Goal: Entertainment & Leisure: Consume media (video, audio)

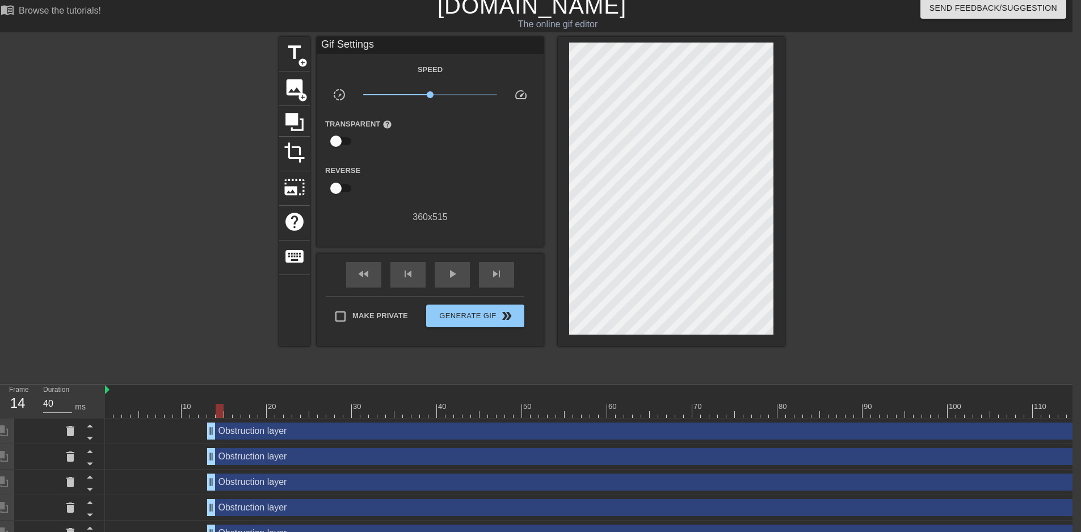
scroll to position [0, 1492]
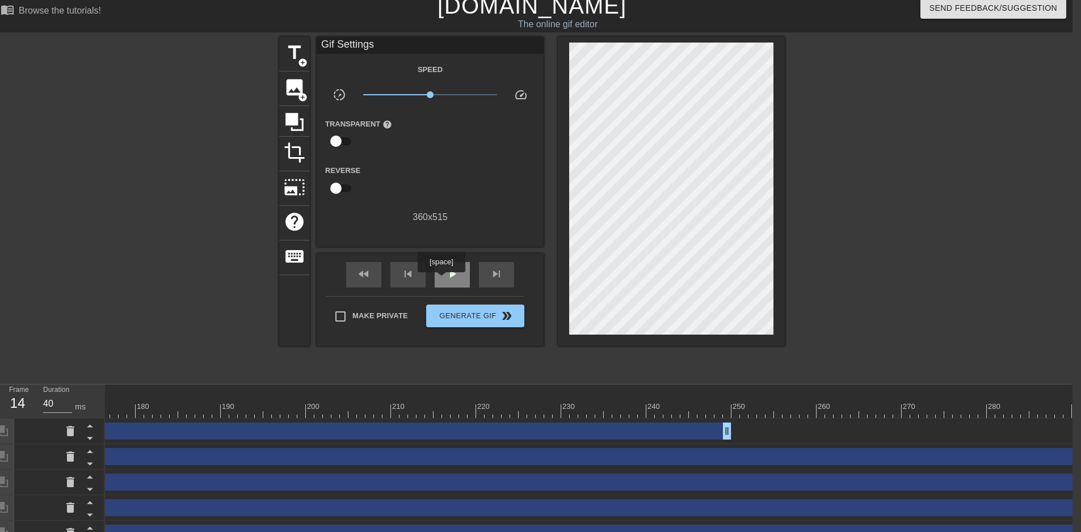
click at [441, 280] on div "play_arrow" at bounding box center [451, 275] width 35 height 26
click at [441, 280] on div "pause" at bounding box center [451, 275] width 35 height 26
click at [441, 280] on div "play_arrow" at bounding box center [451, 275] width 35 height 26
click at [362, 270] on span "fast_rewind" at bounding box center [364, 274] width 14 height 14
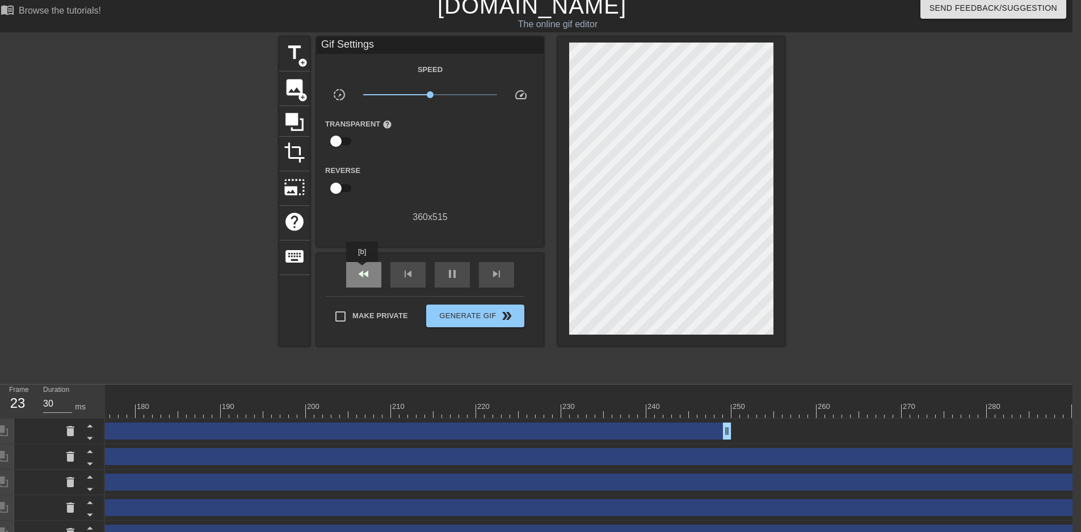
click at [362, 270] on span "fast_rewind" at bounding box center [364, 274] width 14 height 14
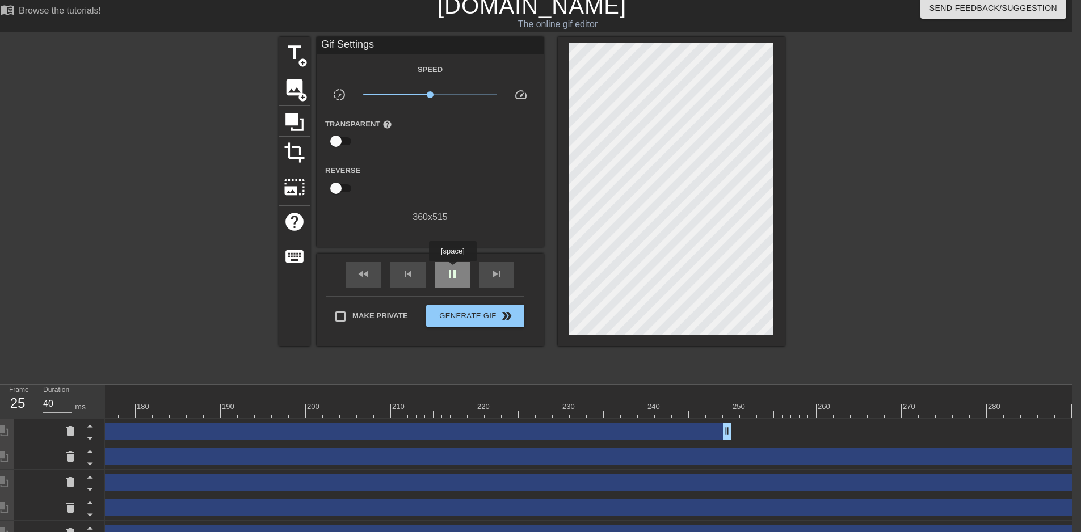
type input "30"
click at [452, 269] on span "pause" at bounding box center [452, 274] width 14 height 14
